Goal: Task Accomplishment & Management: Complete application form

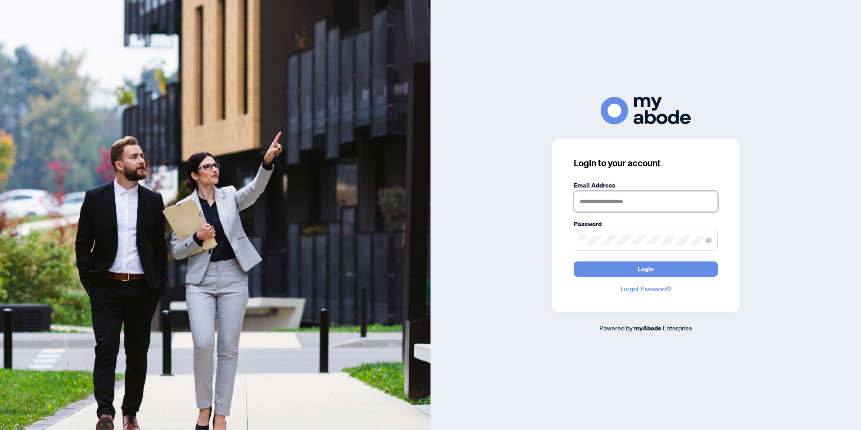
click at [613, 200] on input "text" at bounding box center [646, 201] width 144 height 21
type input "**********"
drag, startPoint x: 644, startPoint y: 221, endPoint x: 636, endPoint y: 230, distance: 12.2
click at [636, 229] on div "Password" at bounding box center [646, 235] width 144 height 32
drag, startPoint x: 637, startPoint y: 234, endPoint x: 527, endPoint y: 243, distance: 109.8
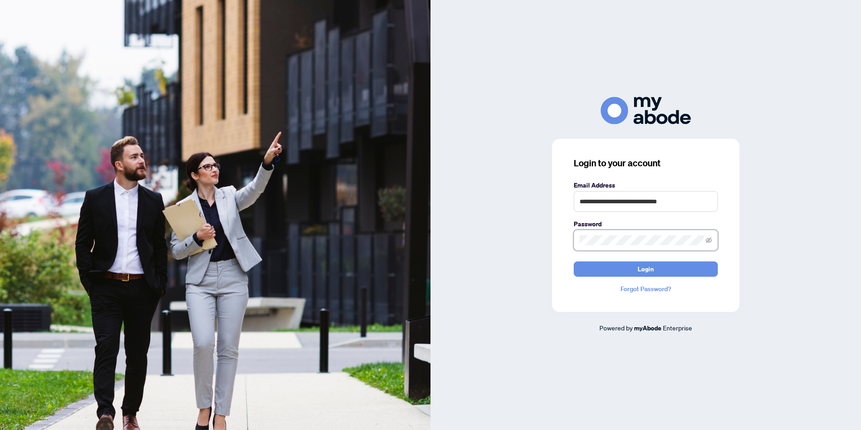
click at [528, 243] on div "**********" at bounding box center [646, 215] width 431 height 236
click at [650, 268] on span "Login" at bounding box center [646, 269] width 16 height 14
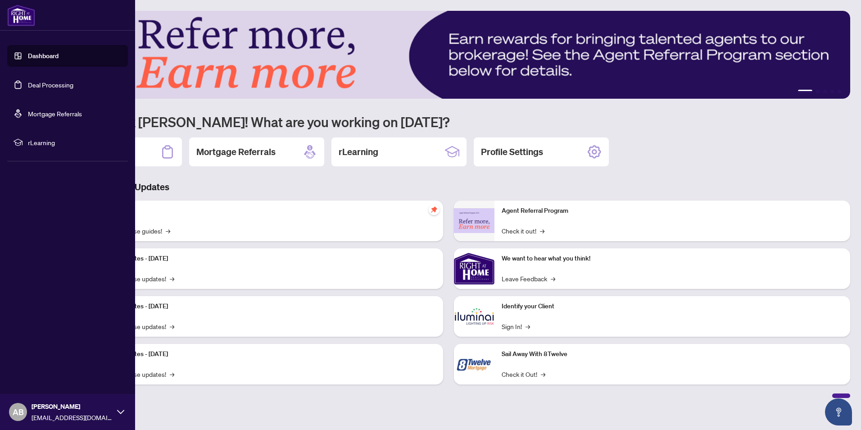
click at [20, 9] on img at bounding box center [21, 16] width 28 height 22
click at [41, 58] on link "Dashboard" at bounding box center [43, 56] width 31 height 8
click at [47, 58] on link "Dashboard" at bounding box center [43, 56] width 31 height 8
click at [48, 88] on link "Deal Processing" at bounding box center [50, 85] width 45 height 8
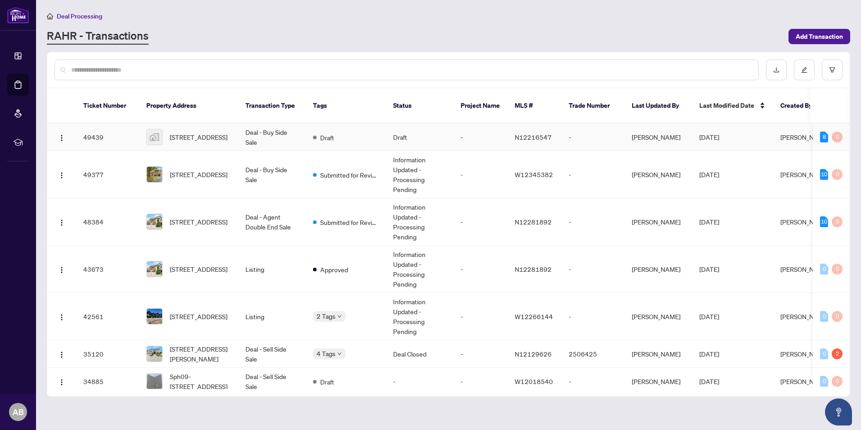
click at [465, 134] on td "-" at bounding box center [481, 136] width 54 height 27
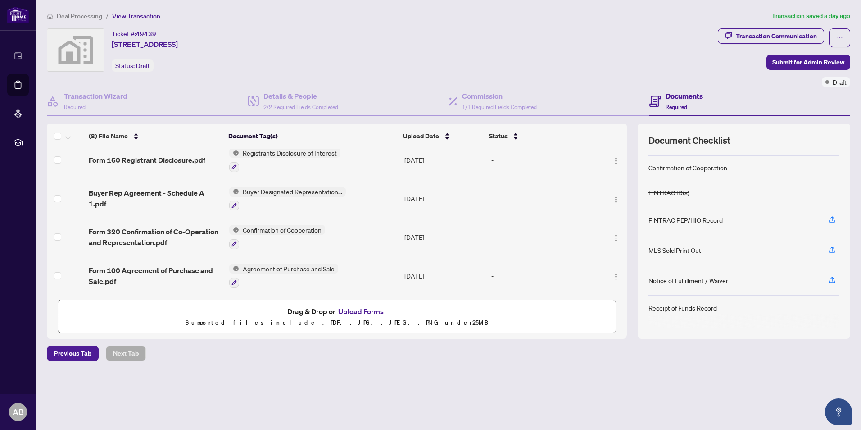
scroll to position [45, 0]
click at [811, 59] on span "Submit for Admin Review" at bounding box center [808, 62] width 72 height 14
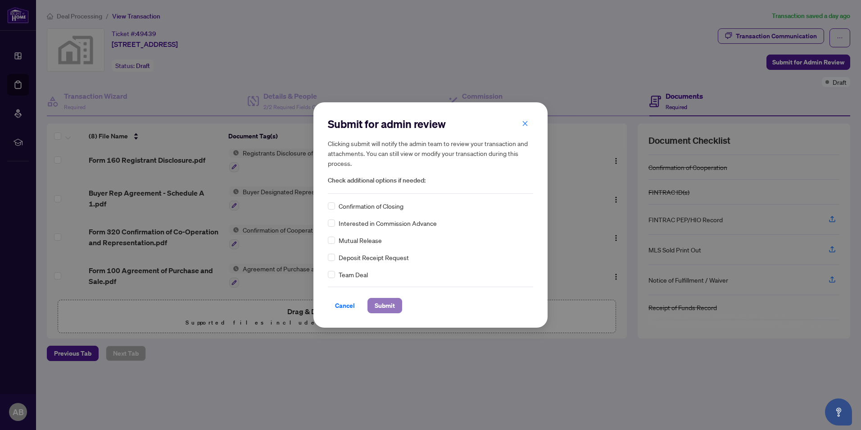
click at [389, 304] on span "Submit" at bounding box center [385, 305] width 20 height 14
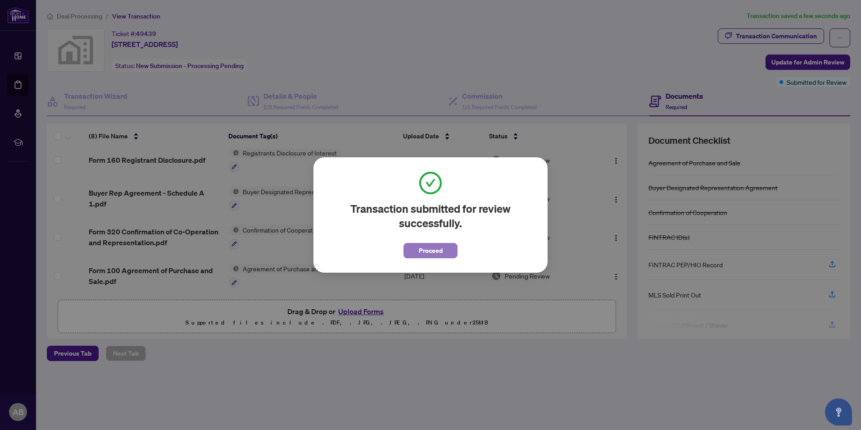
click at [438, 245] on span "Proceed" at bounding box center [431, 250] width 24 height 14
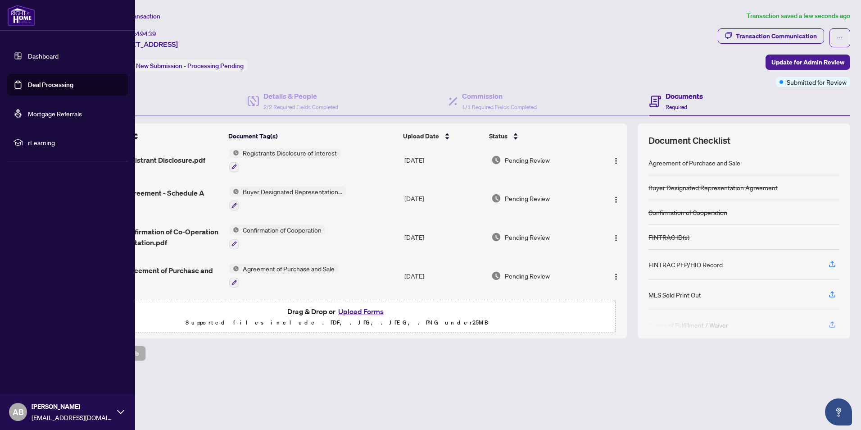
click at [4, 15] on div at bounding box center [67, 15] width 135 height 31
click at [38, 60] on link "Dashboard" at bounding box center [43, 56] width 31 height 8
